Goal: Use online tool/utility: Utilize a website feature to perform a specific function

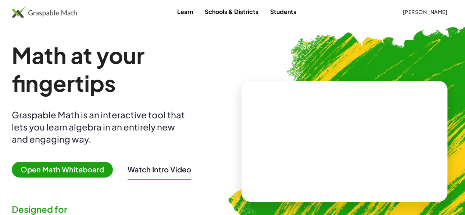
click at [79, 170] on span "Open Math Whiteboard" at bounding box center [62, 170] width 101 height 16
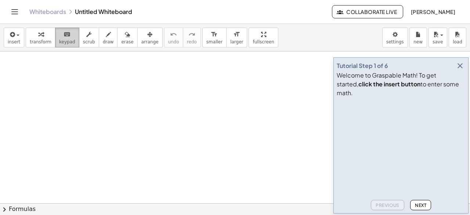
click at [55, 44] on button "keyboard keypad" at bounding box center [67, 38] width 24 height 20
click at [459, 70] on icon "button" at bounding box center [460, 65] width 9 height 9
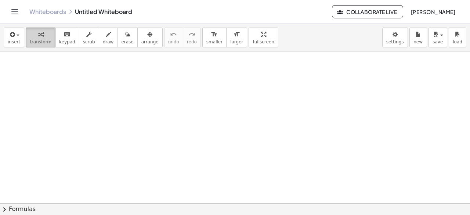
click at [38, 43] on span "transform" at bounding box center [41, 41] width 22 height 5
click at [55, 35] on button "keyboard keypad" at bounding box center [67, 38] width 24 height 20
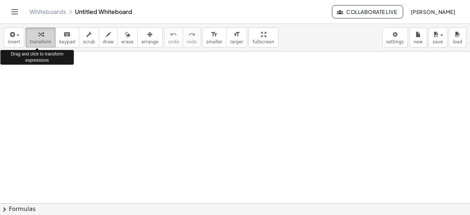
click at [45, 42] on span "transform" at bounding box center [41, 41] width 22 height 5
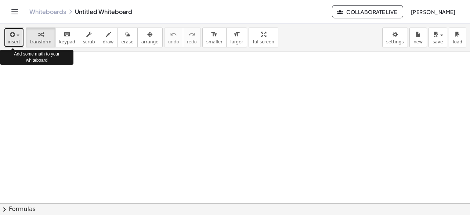
click at [12, 43] on span "insert" at bounding box center [14, 41] width 12 height 5
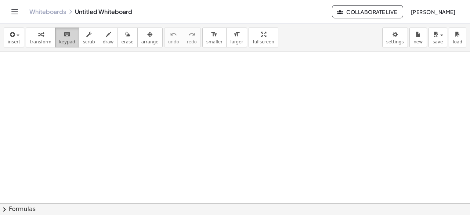
click at [66, 44] on span "keypad" at bounding box center [67, 41] width 16 height 5
click at [45, 49] on div "insert select one: Math Expression Function Text Youtube Video Graphing Geometr…" at bounding box center [235, 38] width 470 height 28
click at [39, 38] on icon "button" at bounding box center [40, 34] width 5 height 9
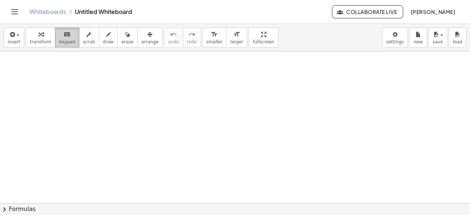
click at [68, 38] on button "keyboard keypad" at bounding box center [67, 38] width 24 height 20
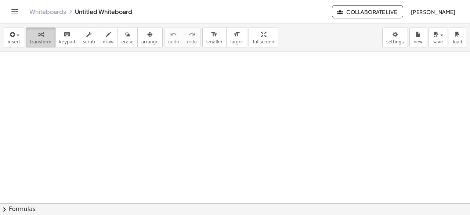
click at [36, 42] on span "transform" at bounding box center [41, 41] width 22 height 5
